Goal: Browse casually: Explore the website without a specific task or goal

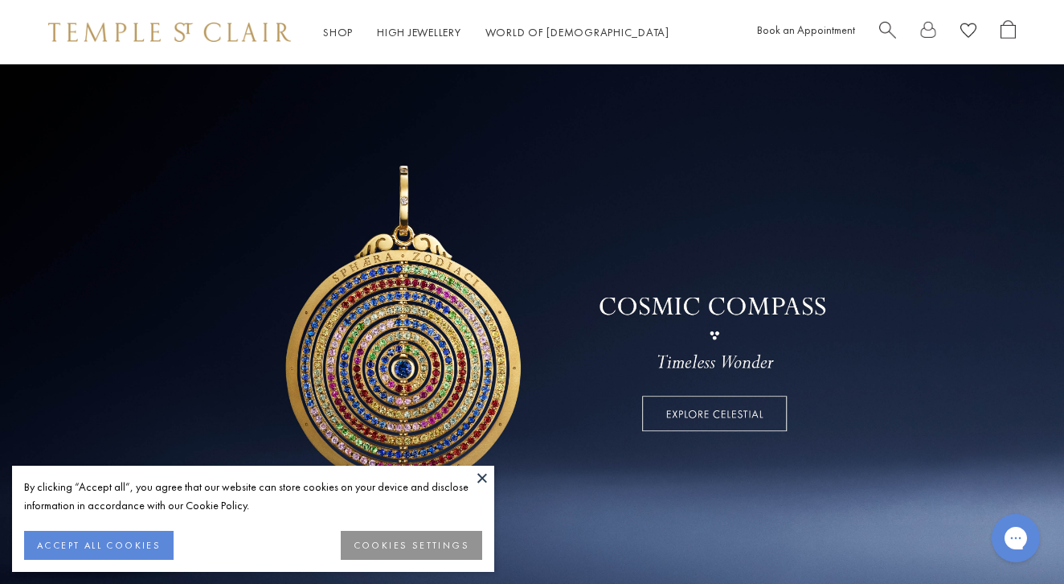
click at [115, 541] on button "ACCEPT ALL COOKIES" at bounding box center [99, 545] width 150 height 29
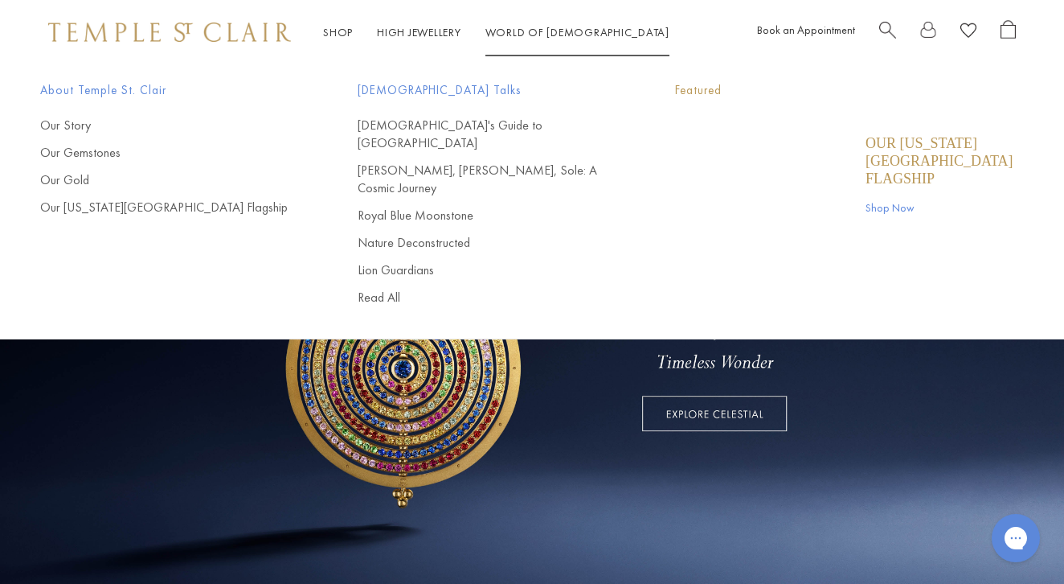
click at [415, 32] on link "High Jewellery High Jewellery" at bounding box center [419, 32] width 84 height 14
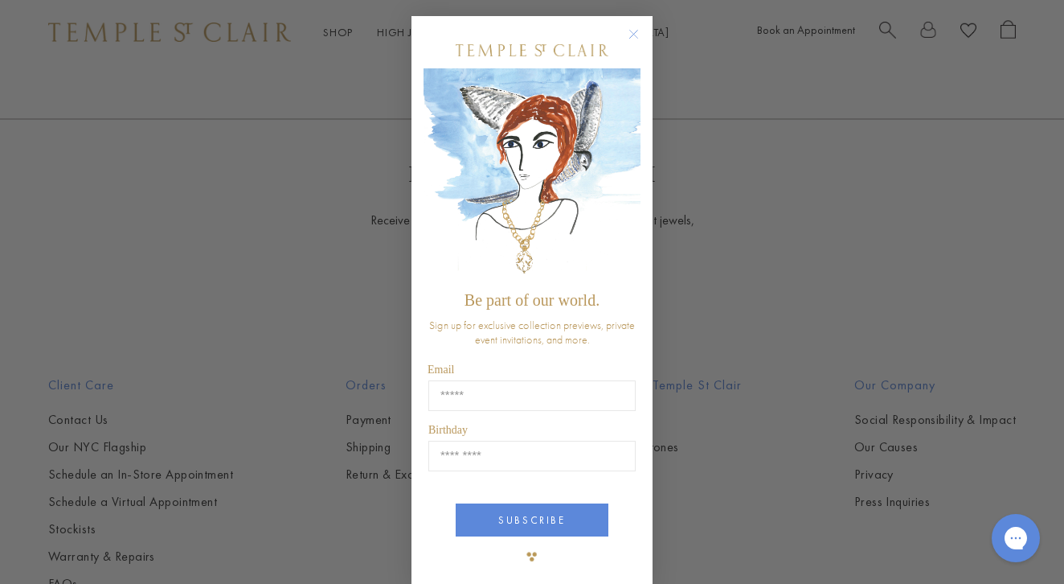
scroll to position [1005, 0]
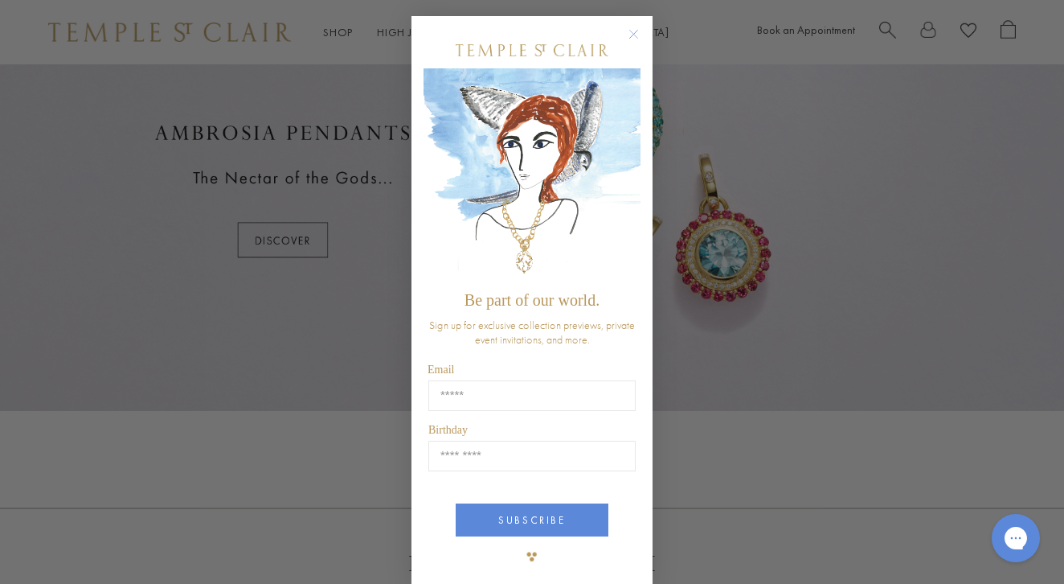
click at [341, 31] on div "Close dialog Be part of our world. Sign up for exclusive collection previews, p…" at bounding box center [532, 292] width 1064 height 584
click at [636, 31] on circle "Close dialog" at bounding box center [634, 34] width 19 height 19
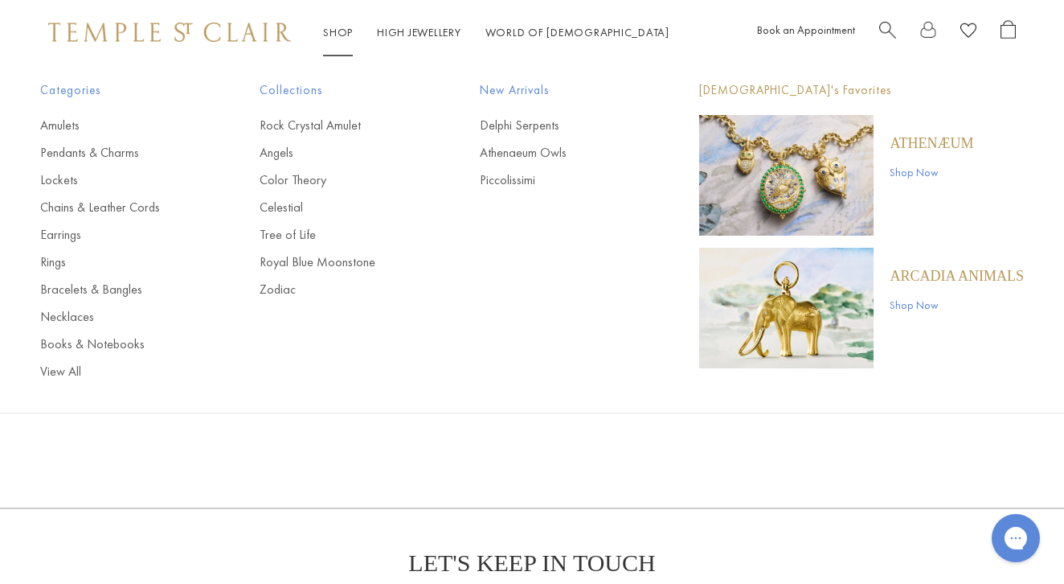
click at [340, 33] on link "Shop Shop" at bounding box center [338, 32] width 30 height 14
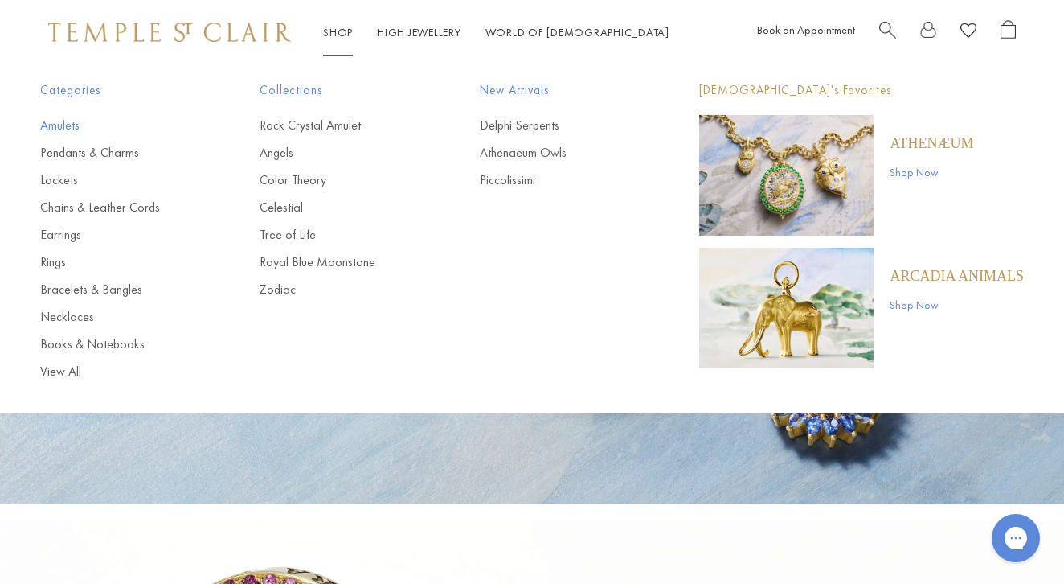
click at [59, 122] on link "Amulets" at bounding box center [117, 126] width 155 height 18
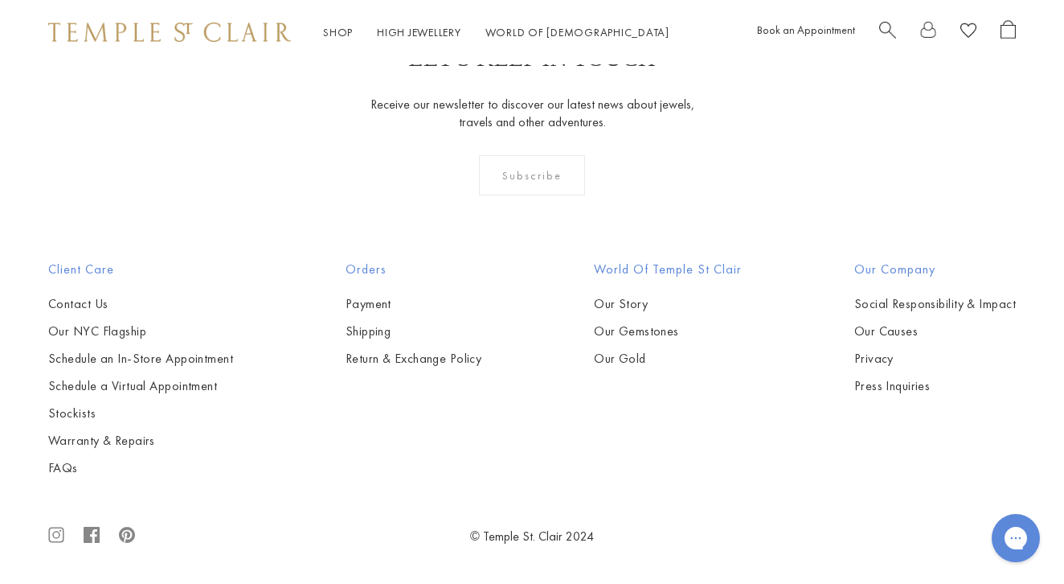
scroll to position [6480, 0]
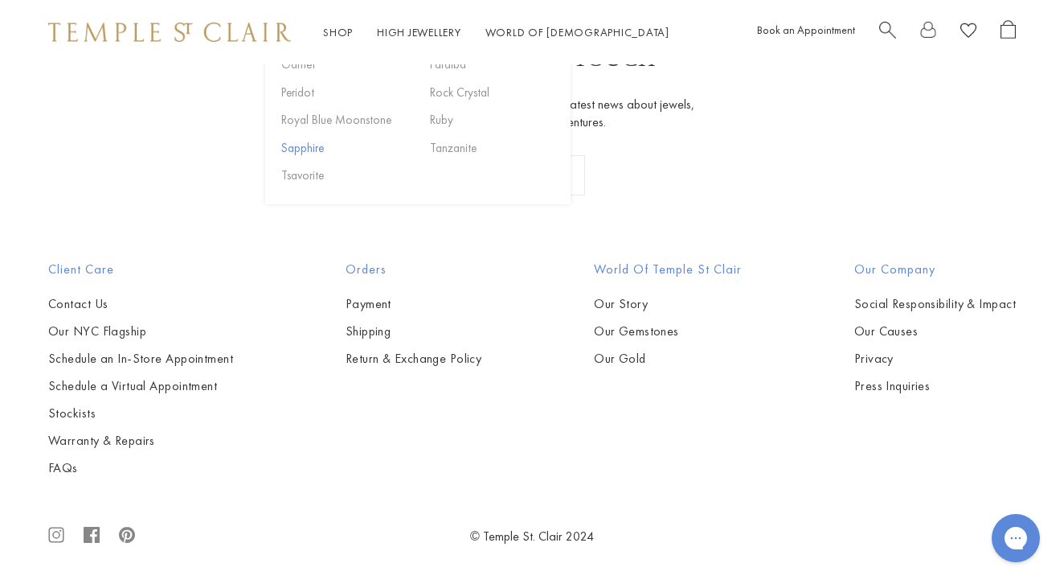
click at [298, 157] on button "Sapphire" at bounding box center [345, 147] width 137 height 18
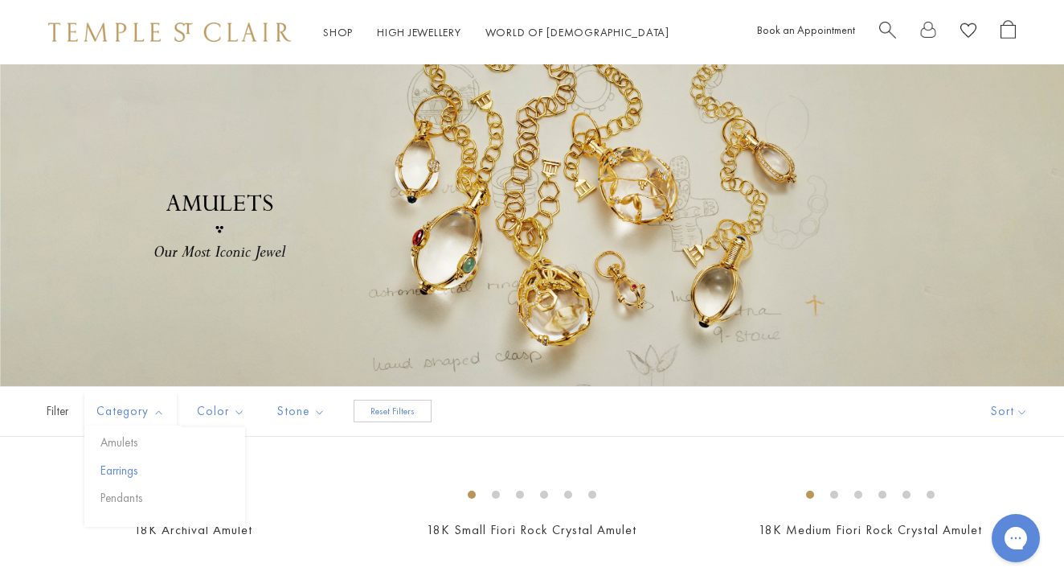
click at [115, 469] on button "Earrings" at bounding box center [170, 470] width 149 height 18
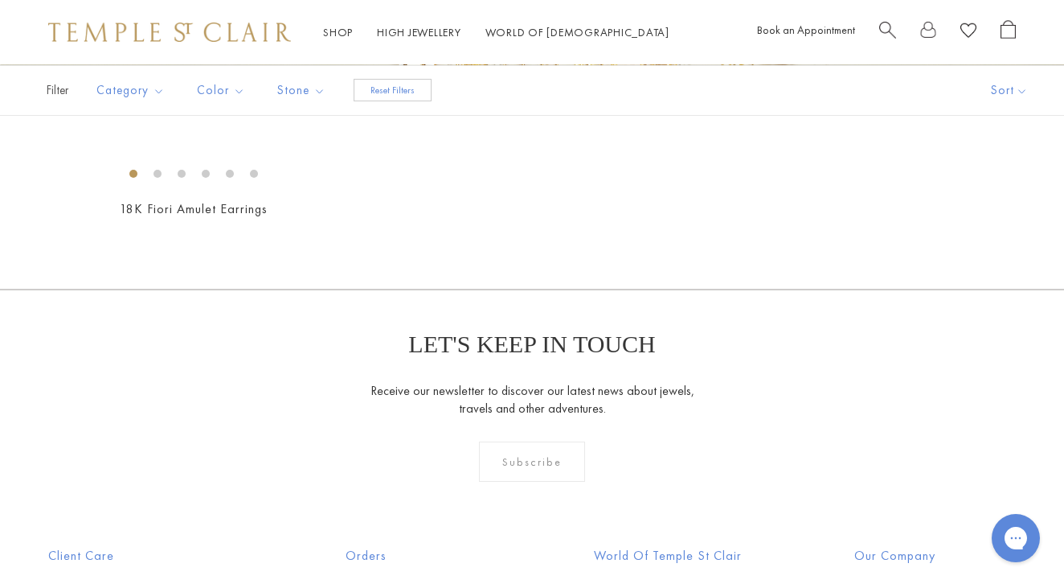
scroll to position [217, 0]
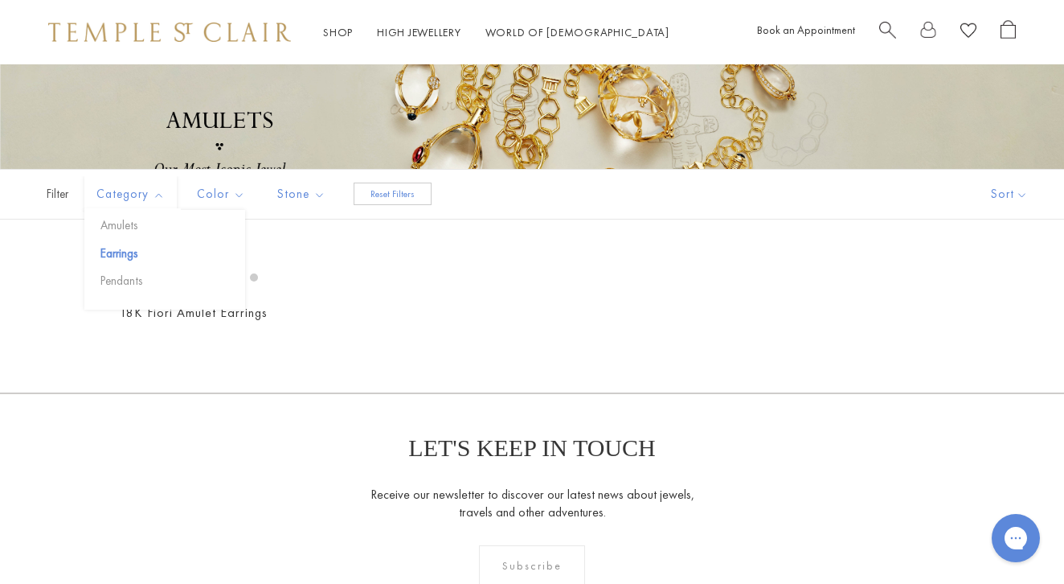
click at [54, 196] on span "Filter" at bounding box center [40, 194] width 80 height 49
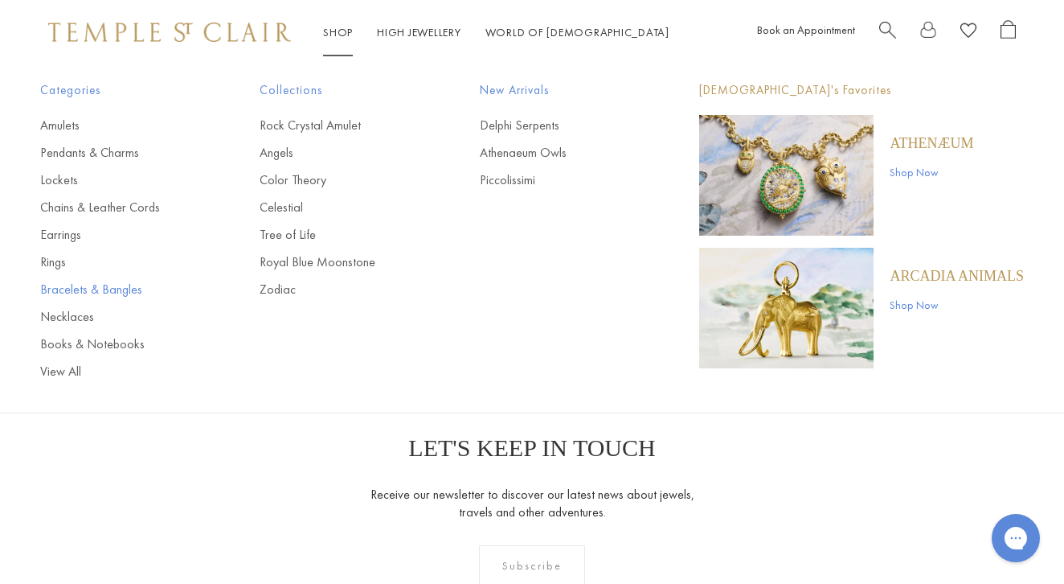
click at [113, 286] on link "Bracelets & Bangles" at bounding box center [117, 290] width 155 height 18
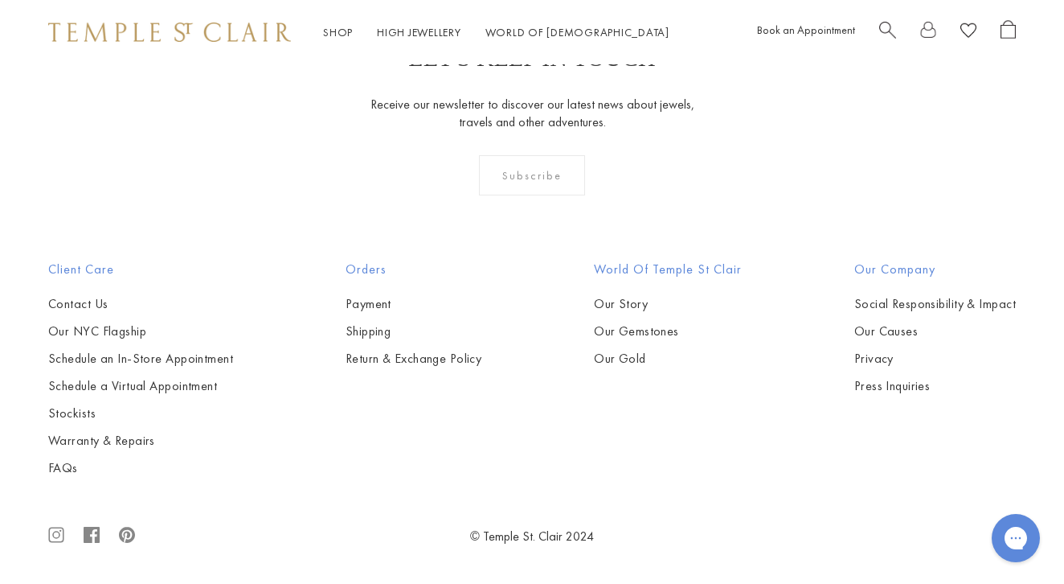
scroll to position [3874, 0]
click at [0, 0] on img at bounding box center [0, 0] width 0 height 0
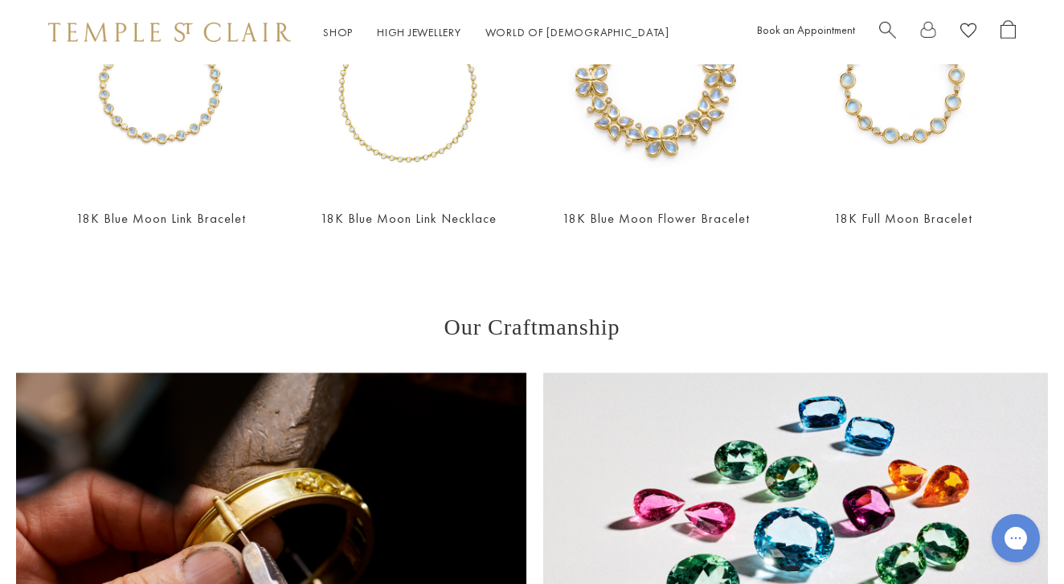
scroll to position [551, 0]
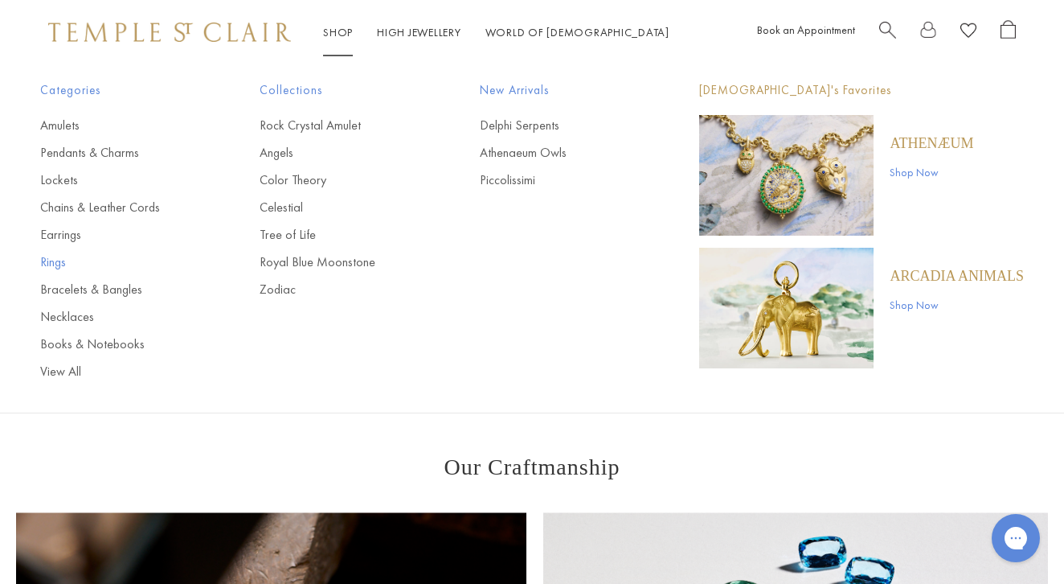
click at [53, 260] on link "Rings" at bounding box center [117, 262] width 155 height 18
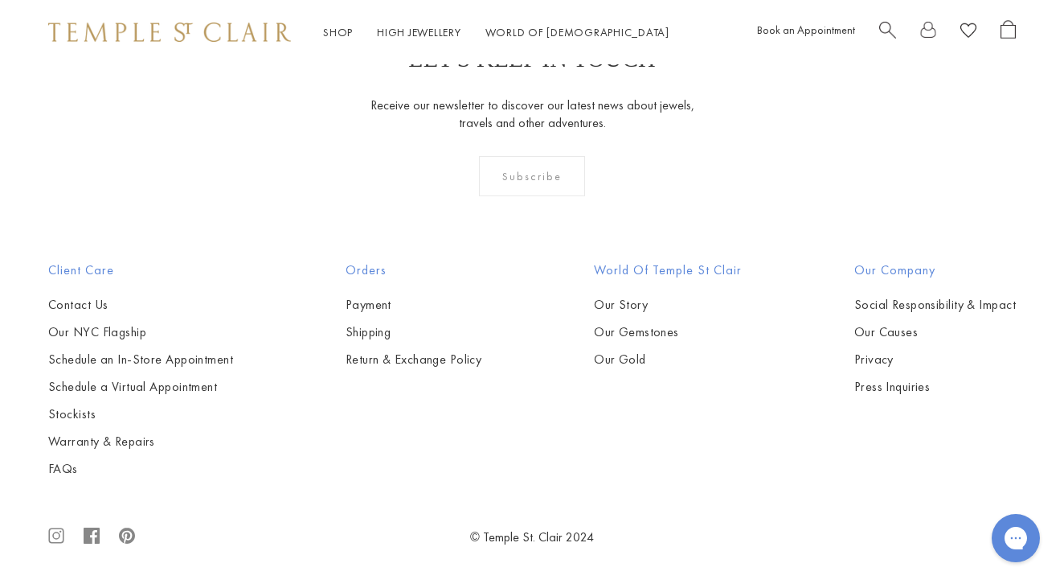
scroll to position [6789, 0]
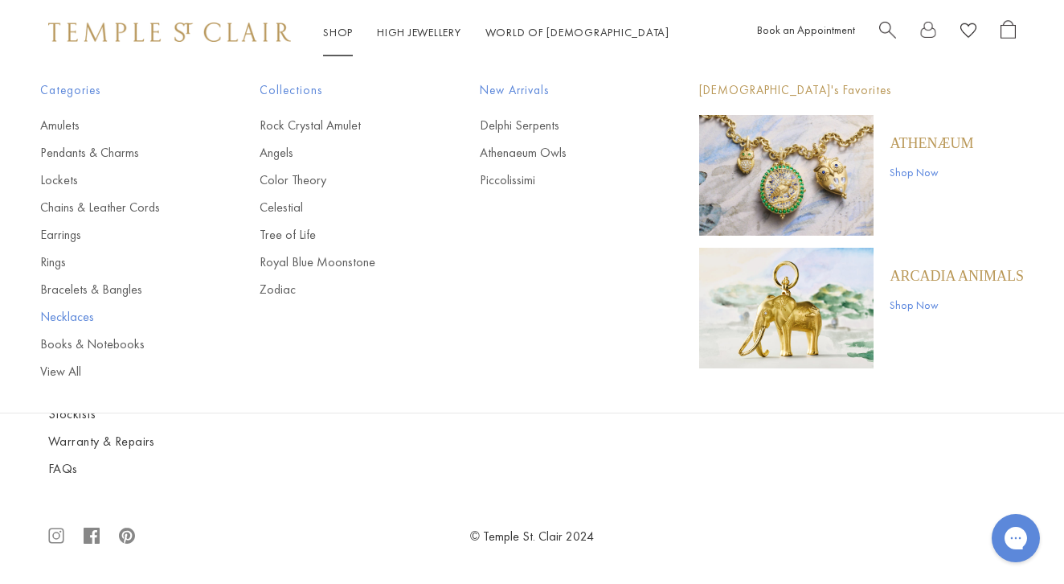
click at [76, 315] on link "Necklaces" at bounding box center [117, 317] width 155 height 18
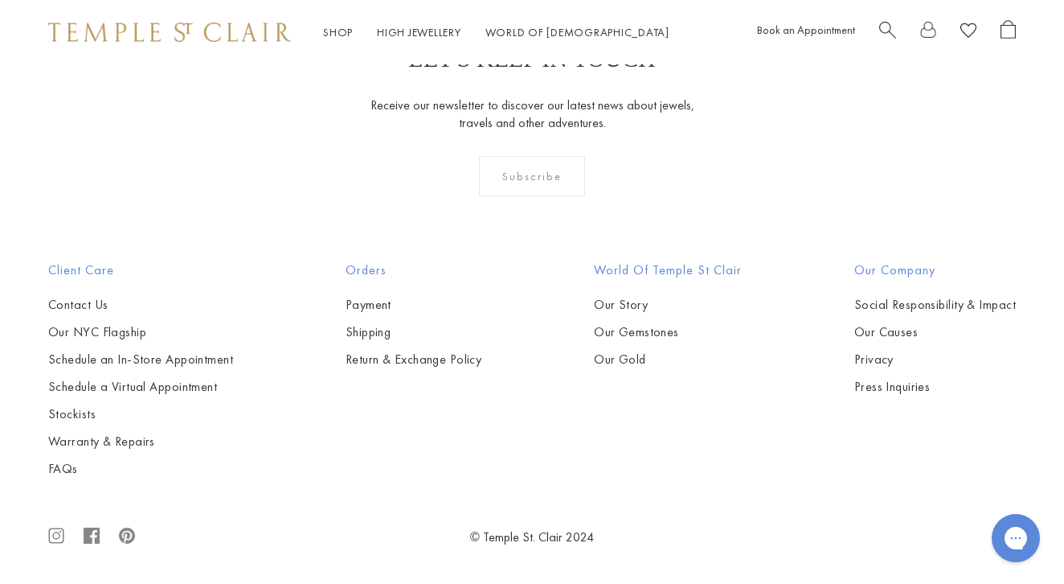
scroll to position [2179, 0]
click at [0, 0] on img at bounding box center [0, 0] width 0 height 0
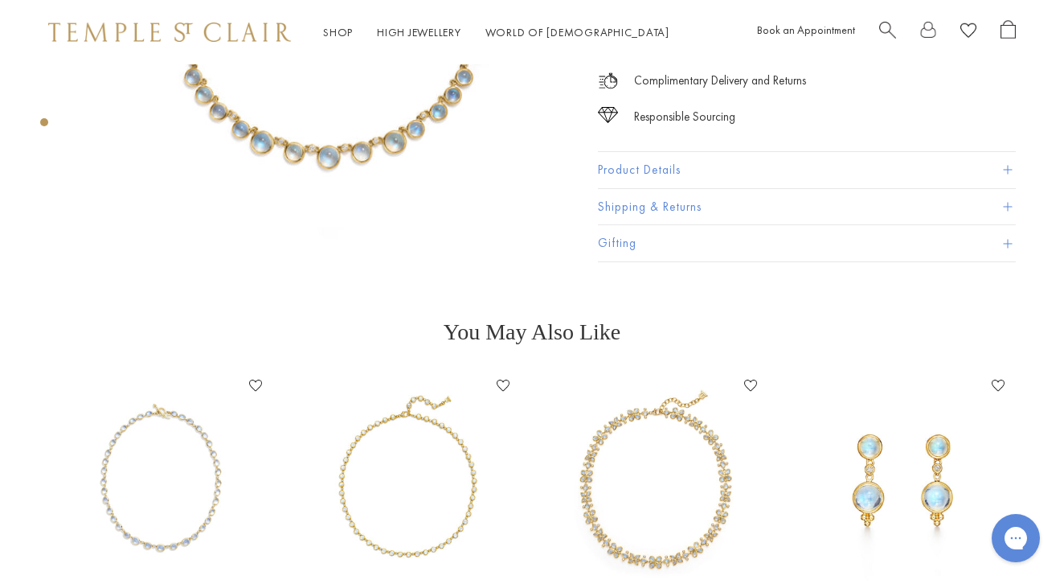
scroll to position [505, 0]
